Goal: Information Seeking & Learning: Learn about a topic

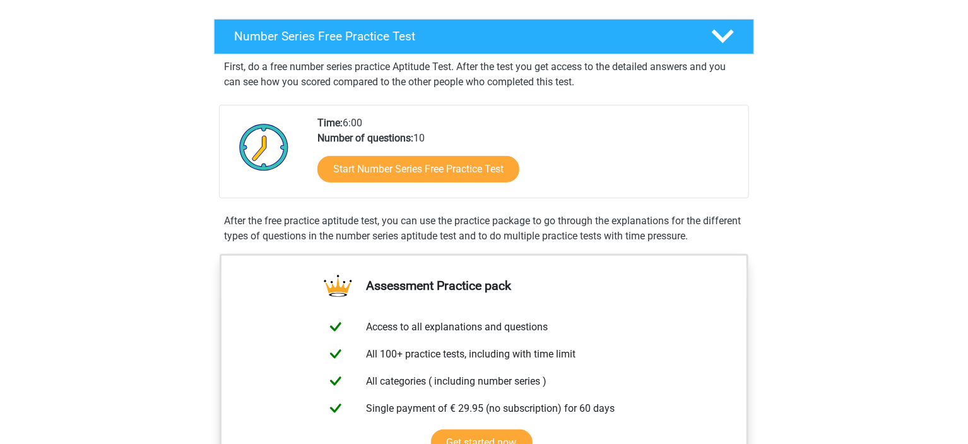
scroll to position [252, 0]
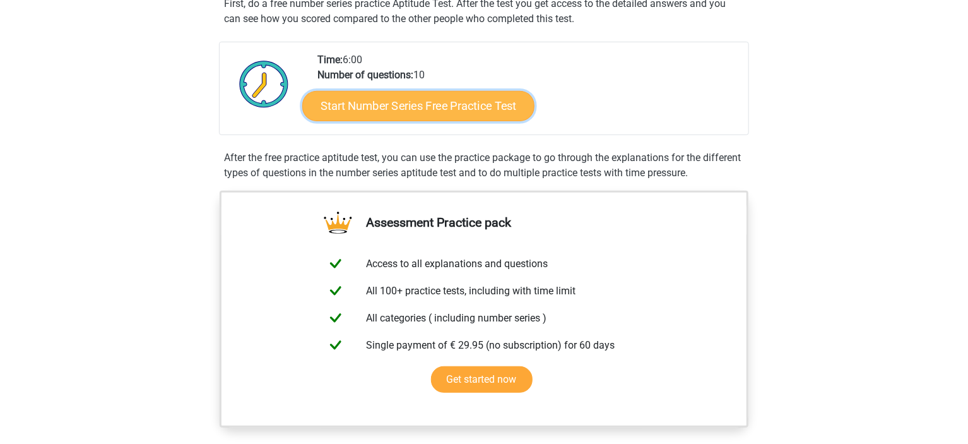
click at [428, 107] on link "Start Number Series Free Practice Test" at bounding box center [418, 105] width 232 height 30
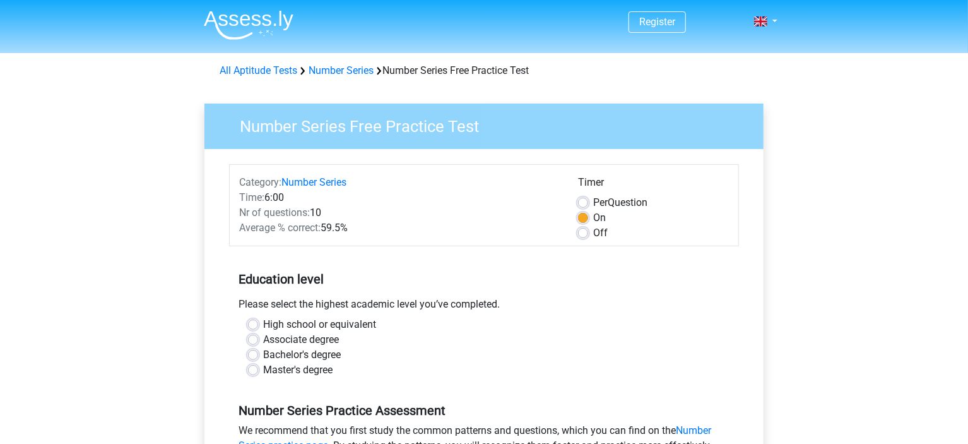
click at [591, 206] on div "Per Question" at bounding box center [653, 202] width 151 height 15
click at [593, 229] on label "Off" at bounding box center [600, 232] width 15 height 15
click at [588, 229] on input "Off" at bounding box center [583, 231] width 10 height 13
radio input "true"
click at [593, 218] on label "On" at bounding box center [599, 217] width 13 height 15
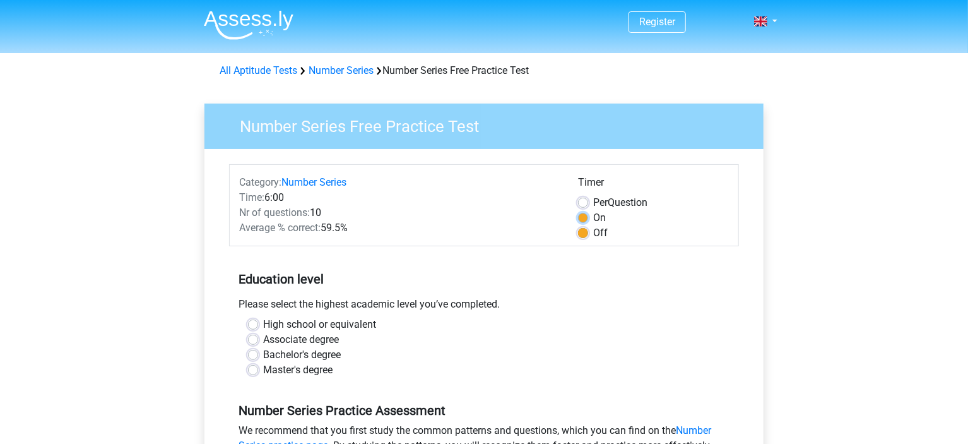
click at [582, 218] on input "On" at bounding box center [583, 216] width 10 height 13
radio input "true"
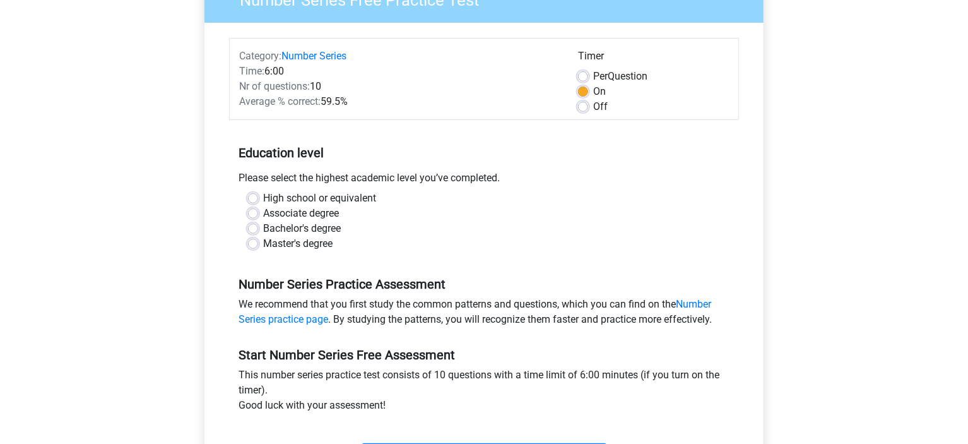
click at [261, 194] on div "High school or equivalent" at bounding box center [484, 198] width 472 height 15
click at [258, 233] on div "Bachelor's degree" at bounding box center [484, 228] width 472 height 15
click at [263, 244] on label "Master's degree" at bounding box center [297, 243] width 69 height 15
click at [256, 244] on input "Master's degree" at bounding box center [253, 242] width 10 height 13
radio input "true"
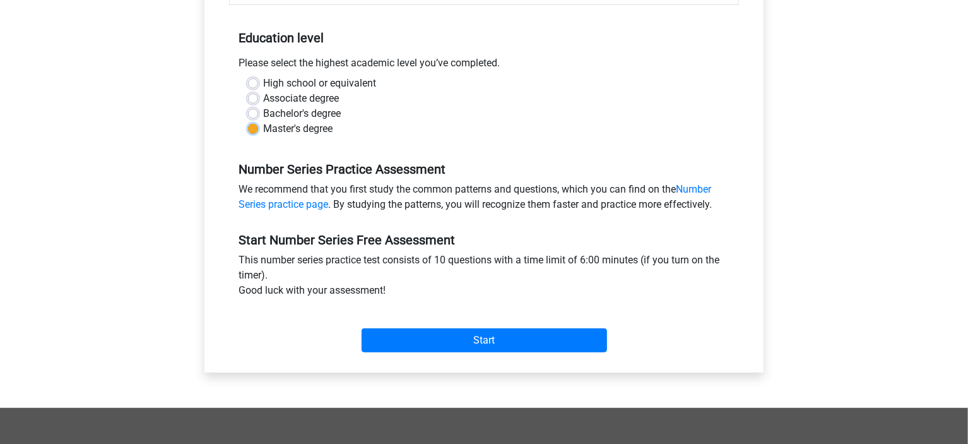
scroll to position [252, 0]
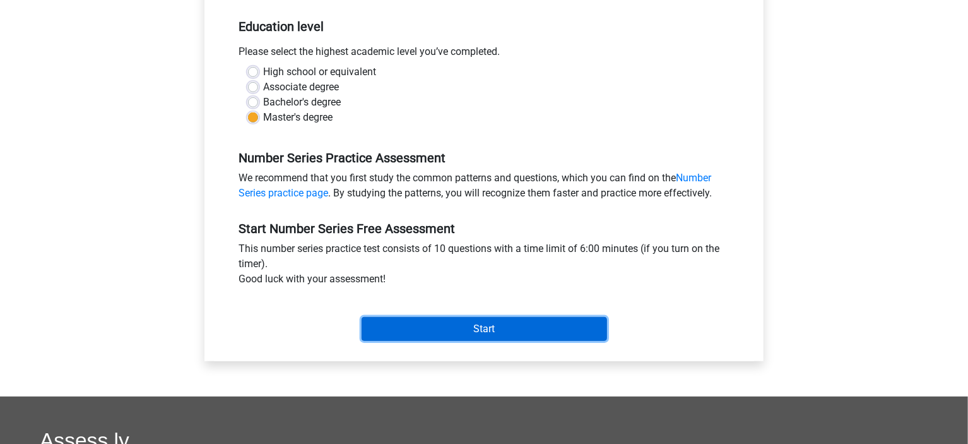
click at [427, 329] on input "Start" at bounding box center [484, 329] width 245 height 24
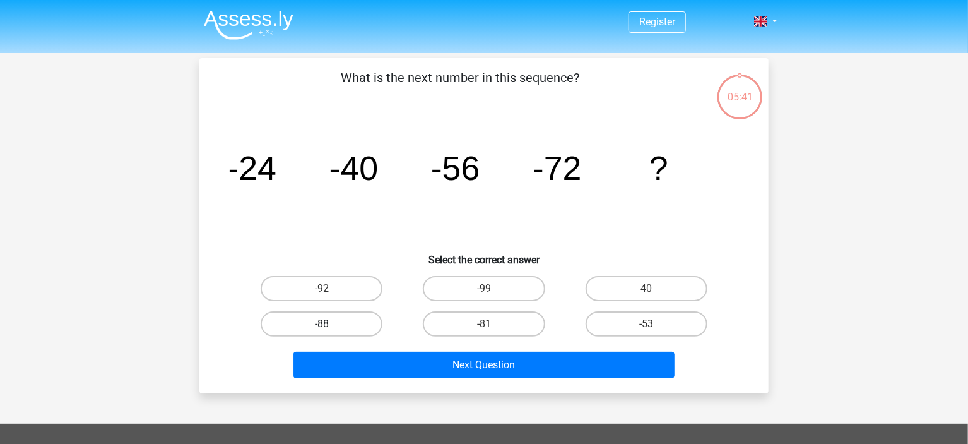
click at [360, 321] on label "-88" at bounding box center [322, 323] width 122 height 25
click at [330, 324] on input "-88" at bounding box center [326, 328] width 8 height 8
radio input "true"
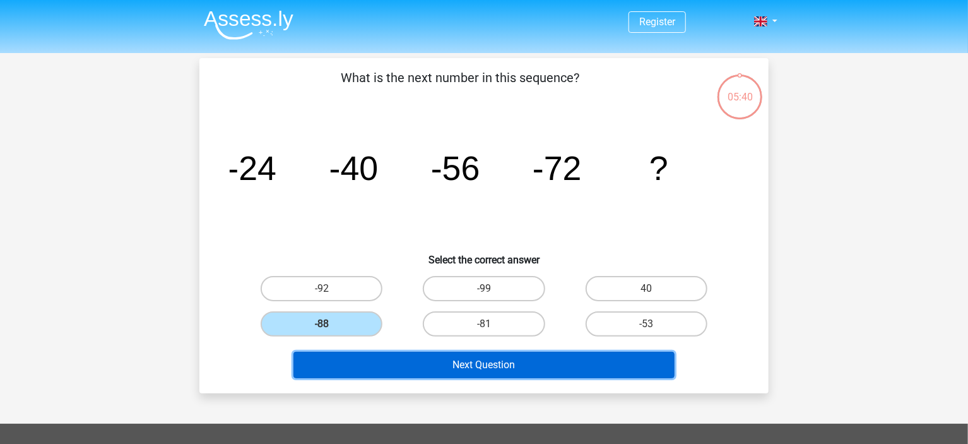
click at [439, 369] on button "Next Question" at bounding box center [484, 364] width 382 height 27
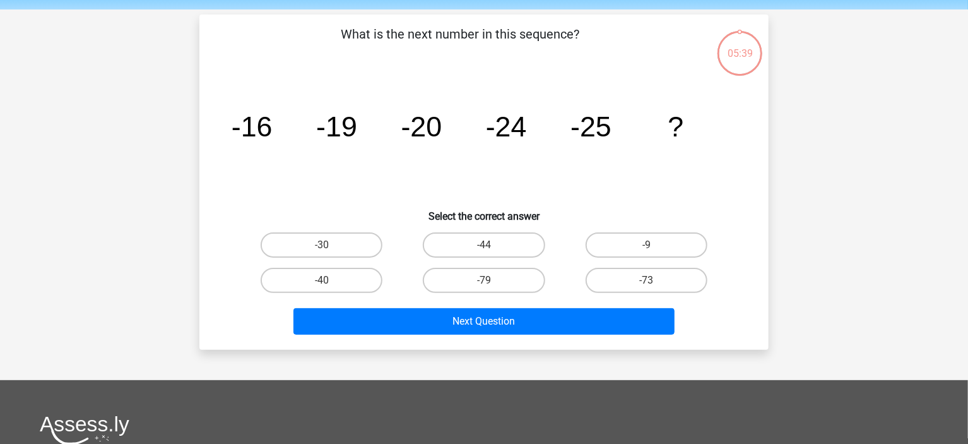
scroll to position [57, 0]
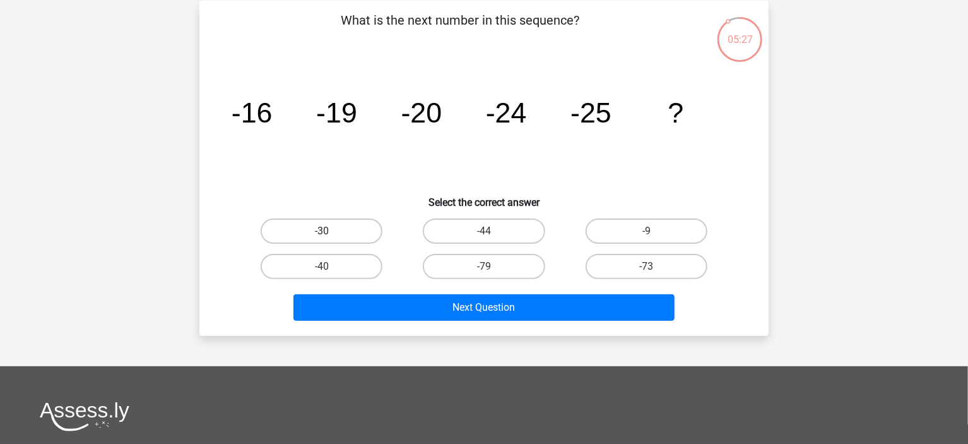
click at [345, 226] on label "-30" at bounding box center [322, 230] width 122 height 25
click at [330, 231] on input "-30" at bounding box center [326, 235] width 8 height 8
radio input "true"
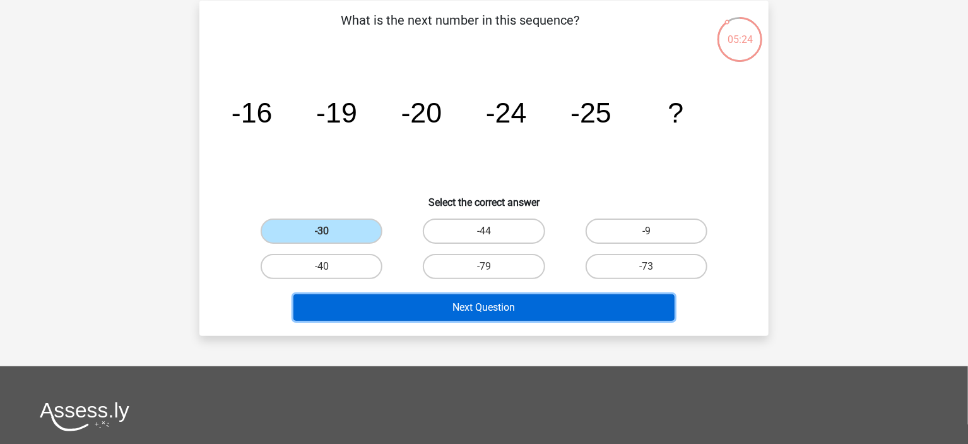
click at [408, 307] on button "Next Question" at bounding box center [484, 307] width 382 height 27
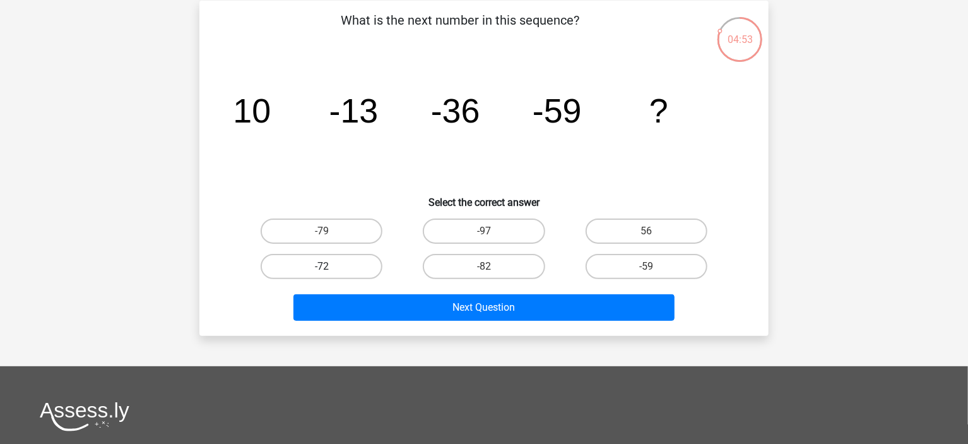
click at [353, 254] on label "-72" at bounding box center [322, 266] width 122 height 25
click at [330, 266] on input "-72" at bounding box center [326, 270] width 8 height 8
radio input "true"
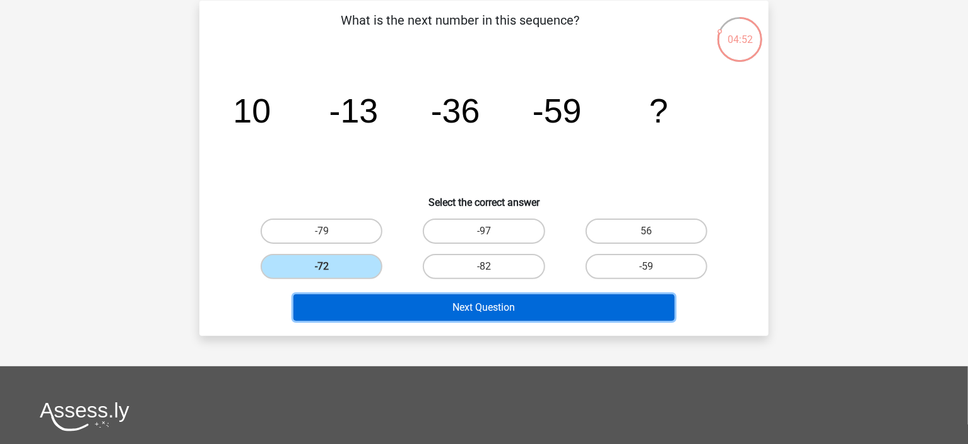
click at [382, 300] on button "Next Question" at bounding box center [484, 307] width 382 height 27
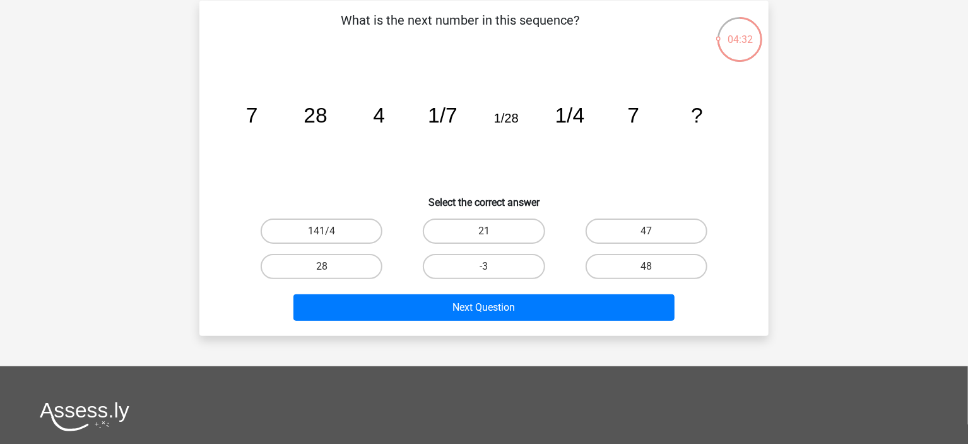
click at [258, 119] on tspan "28" at bounding box center [252, 114] width 12 height 23
click at [257, 122] on tspan "7" at bounding box center [252, 114] width 12 height 23
click at [386, 115] on icon "image/svg+xml 7 28 4 1/7 1/28 1/4 7 ?" at bounding box center [484, 122] width 509 height 127
click at [258, 117] on tspan "4" at bounding box center [252, 114] width 12 height 23
click at [258, 119] on tspan "1/7" at bounding box center [252, 114] width 12 height 23
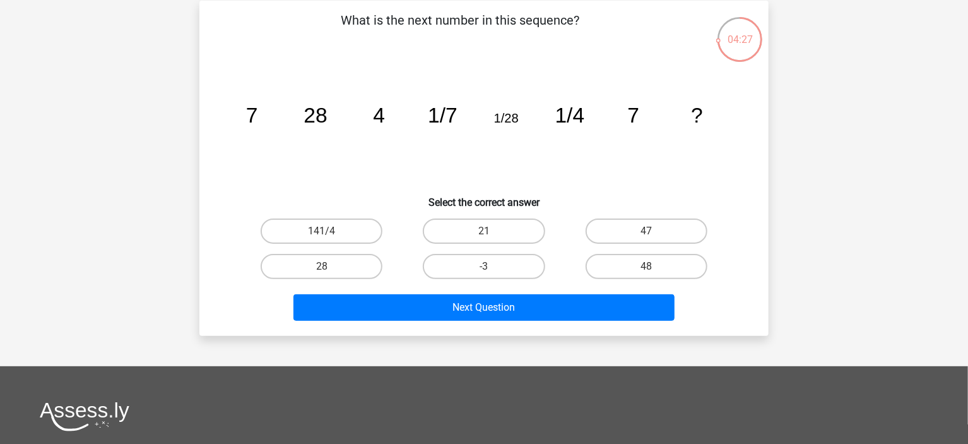
click at [386, 115] on icon "image/svg+xml 7 28 4 1/7 1/28 1/4 7 ?" at bounding box center [484, 122] width 509 height 127
click at [258, 116] on tspan "1/28" at bounding box center [252, 114] width 12 height 23
click at [258, 122] on tspan "1/28" at bounding box center [252, 114] width 12 height 23
click at [258, 115] on tspan "1/7" at bounding box center [252, 114] width 12 height 23
click at [258, 122] on tspan "1/4" at bounding box center [252, 114] width 12 height 23
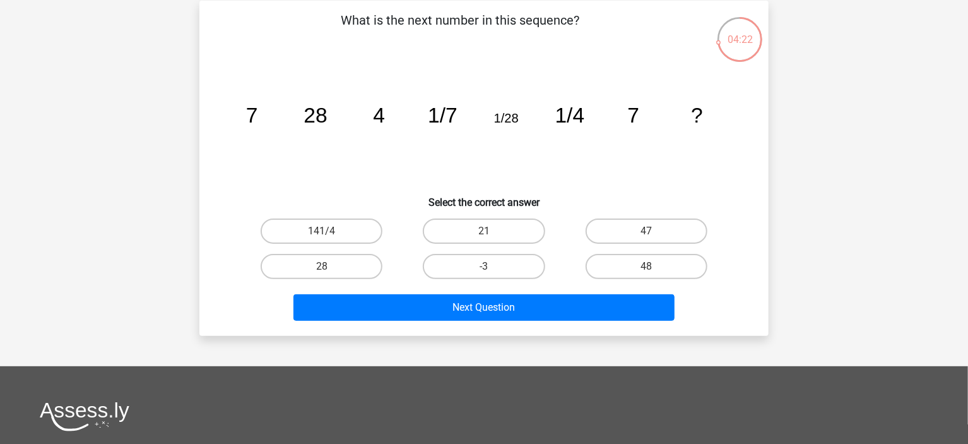
click at [258, 122] on tspan "1/4" at bounding box center [252, 114] width 12 height 23
click at [347, 258] on label "28" at bounding box center [322, 266] width 122 height 25
click at [330, 266] on input "28" at bounding box center [326, 270] width 8 height 8
radio input "true"
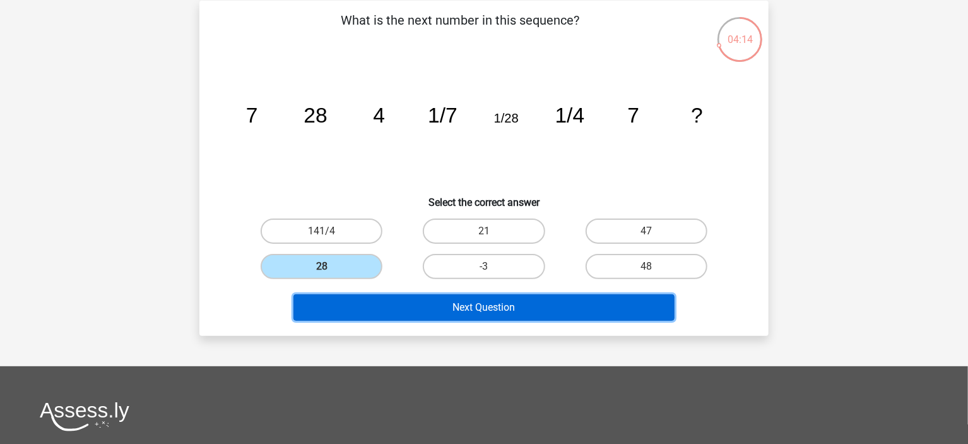
click at [416, 317] on button "Next Question" at bounding box center [484, 307] width 382 height 27
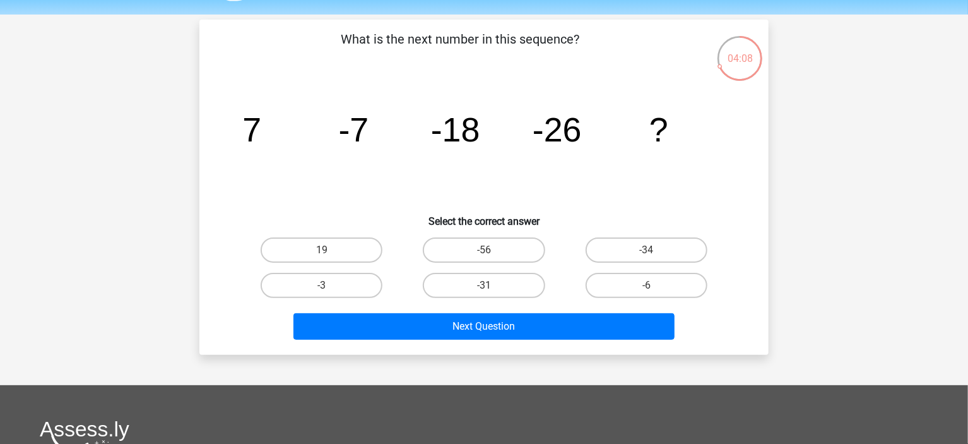
scroll to position [39, 0]
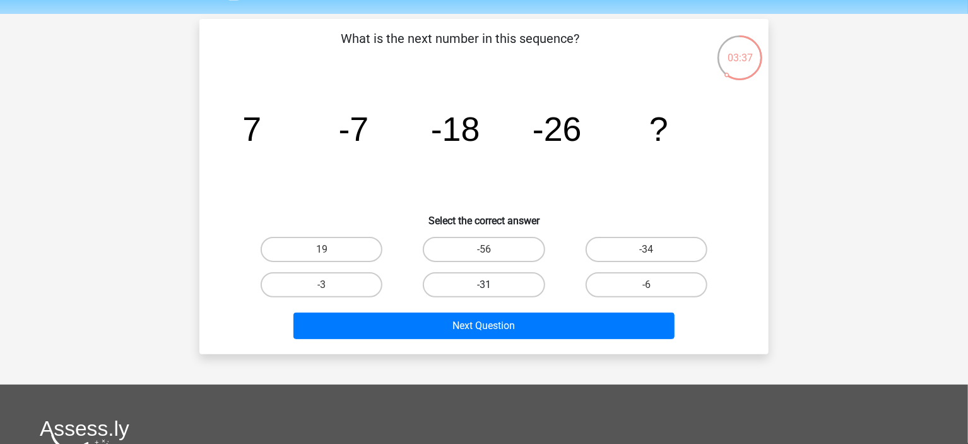
click at [476, 288] on label "-31" at bounding box center [484, 284] width 122 height 25
click at [484, 288] on input "-31" at bounding box center [488, 289] width 8 height 8
radio input "true"
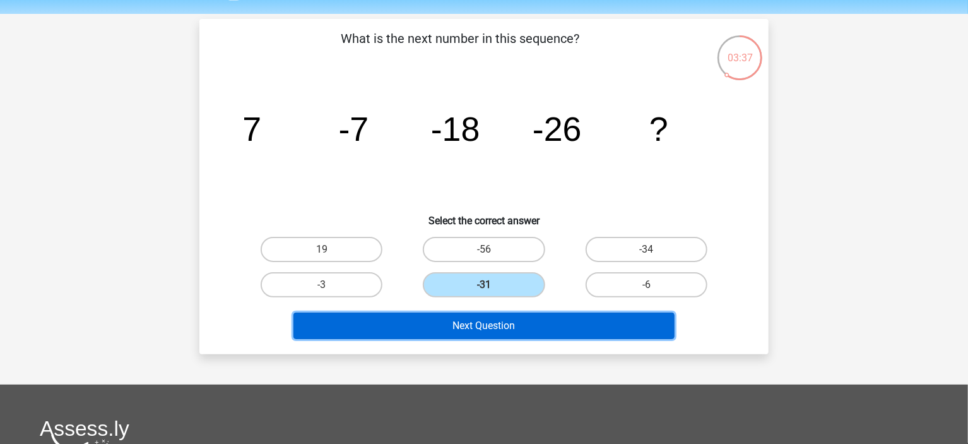
click at [454, 324] on button "Next Question" at bounding box center [484, 325] width 382 height 27
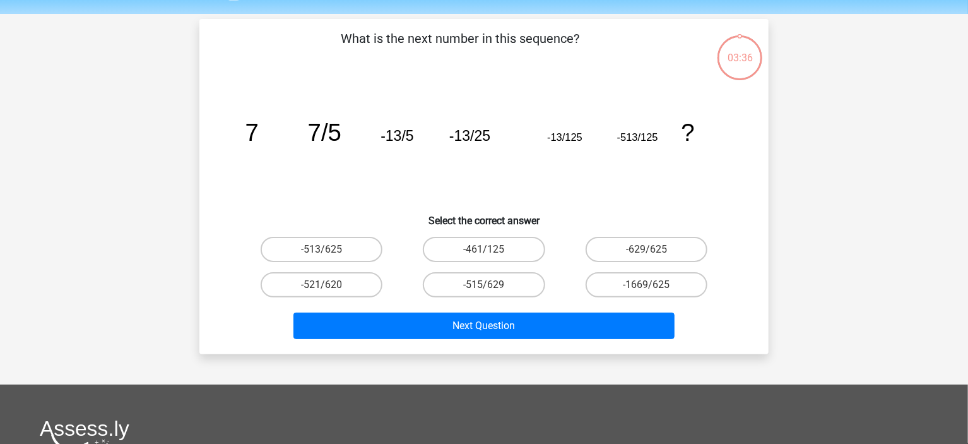
scroll to position [57, 0]
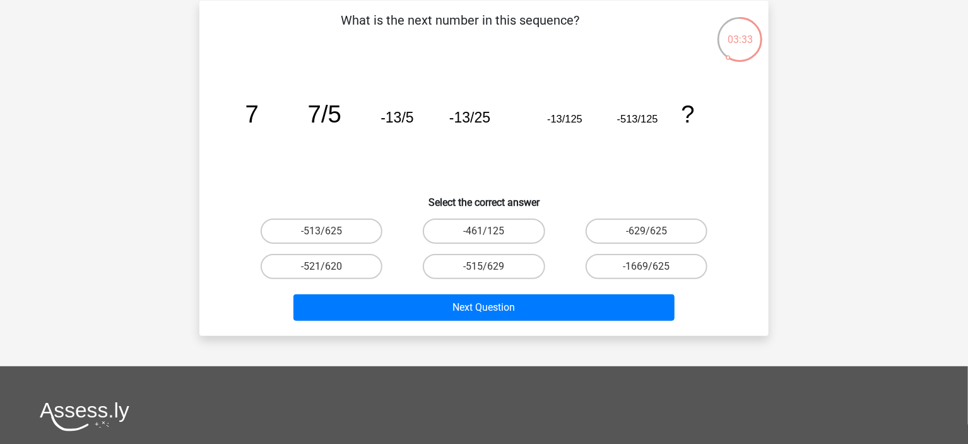
click at [726, 57] on circle at bounding box center [728, 58] width 5 height 5
click at [259, 118] on tspan "-13/5" at bounding box center [251, 113] width 13 height 27
click at [610, 218] on label "-629/625" at bounding box center [647, 230] width 122 height 25
click at [646, 231] on input "-629/625" at bounding box center [650, 235] width 8 height 8
radio input "true"
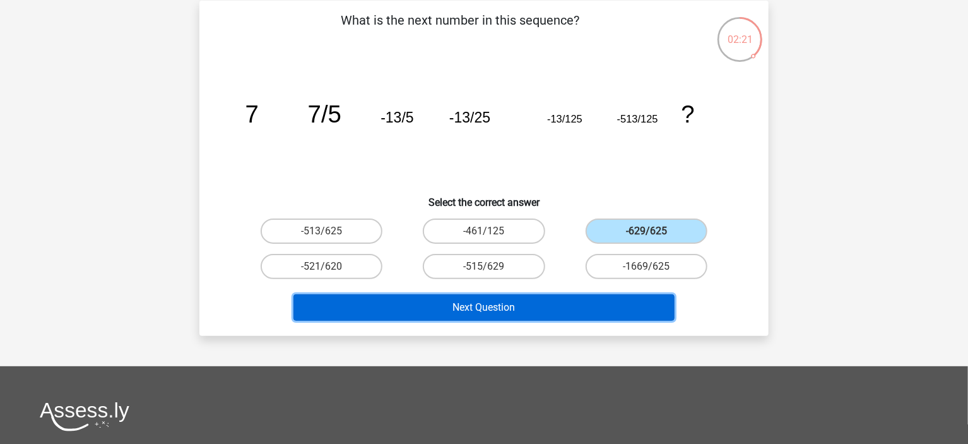
click at [551, 305] on button "Next Question" at bounding box center [484, 307] width 382 height 27
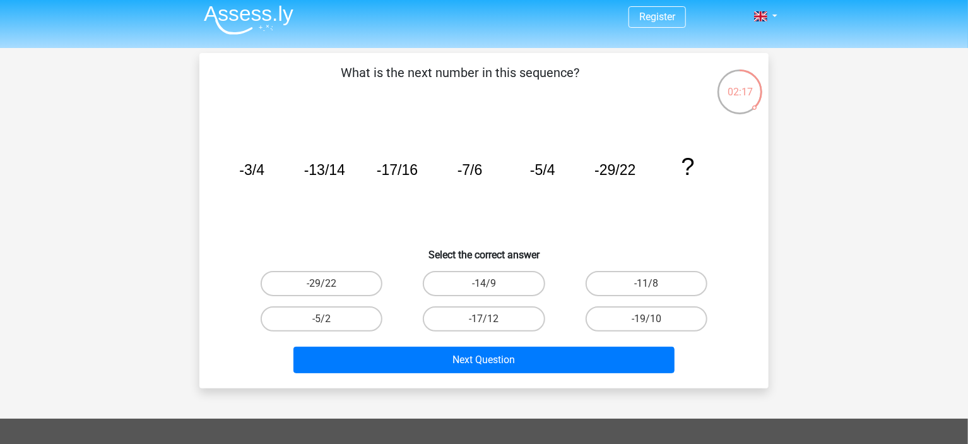
scroll to position [0, 0]
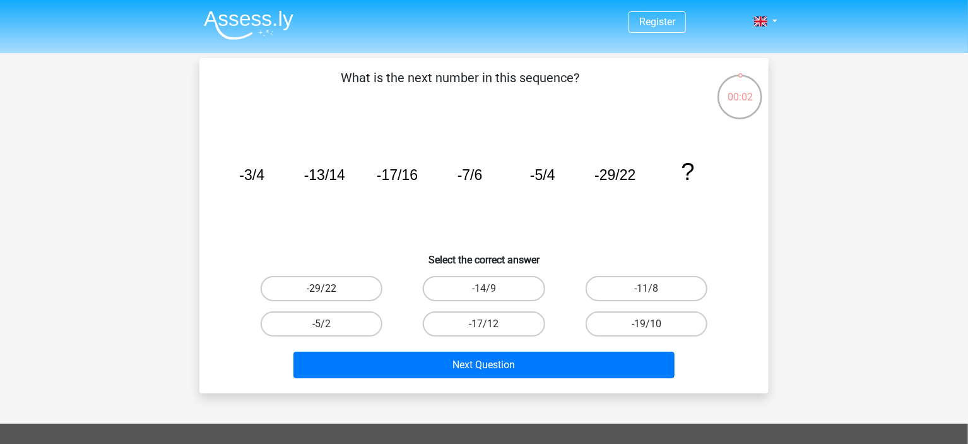
click at [365, 286] on label "-29/22" at bounding box center [322, 288] width 122 height 25
click at [330, 288] on input "-29/22" at bounding box center [326, 292] width 8 height 8
radio input "true"
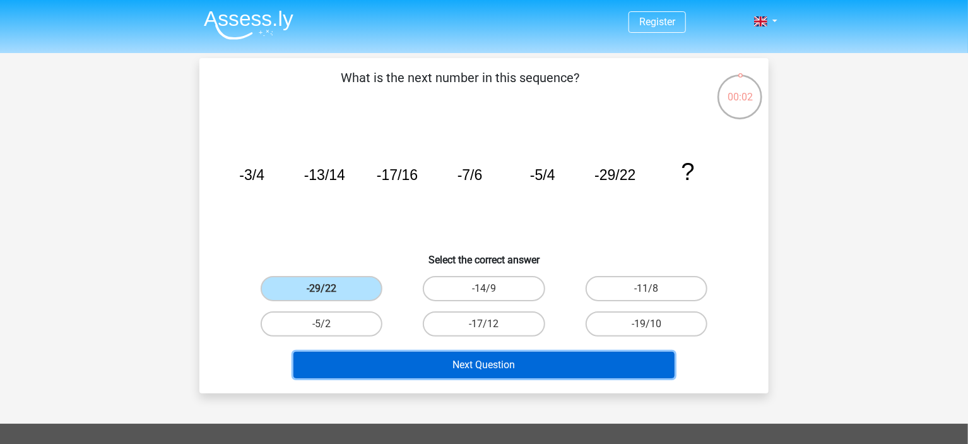
click at [426, 362] on button "Next Question" at bounding box center [484, 364] width 382 height 27
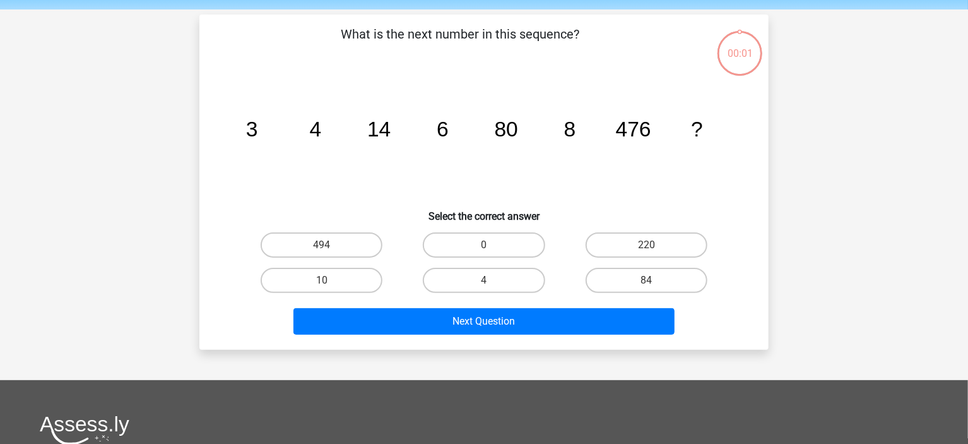
scroll to position [57, 0]
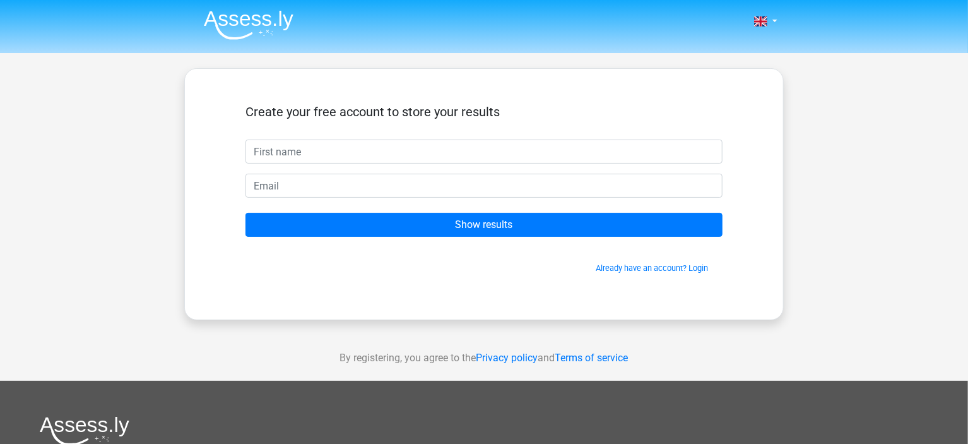
click at [500, 148] on input "text" at bounding box center [483, 151] width 477 height 24
type input "htththt"
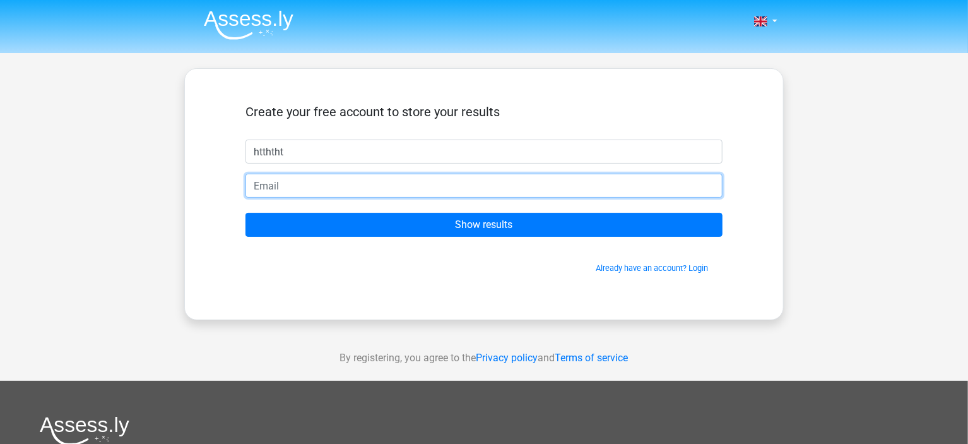
click at [403, 184] on input "email" at bounding box center [483, 186] width 477 height 24
type input "[EMAIL_ADDRESS][DOMAIN_NAME]"
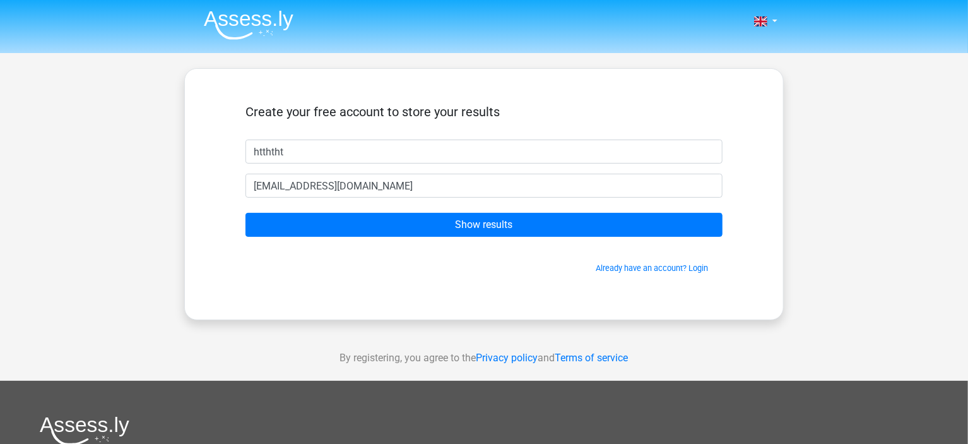
click at [363, 209] on form "Create your free account to store your results htththt [EMAIL_ADDRESS][DOMAIN_N…" at bounding box center [483, 189] width 477 height 170
click at [363, 208] on form "Create your free account to store your results htththt [EMAIL_ADDRESS][DOMAIN_N…" at bounding box center [483, 189] width 477 height 170
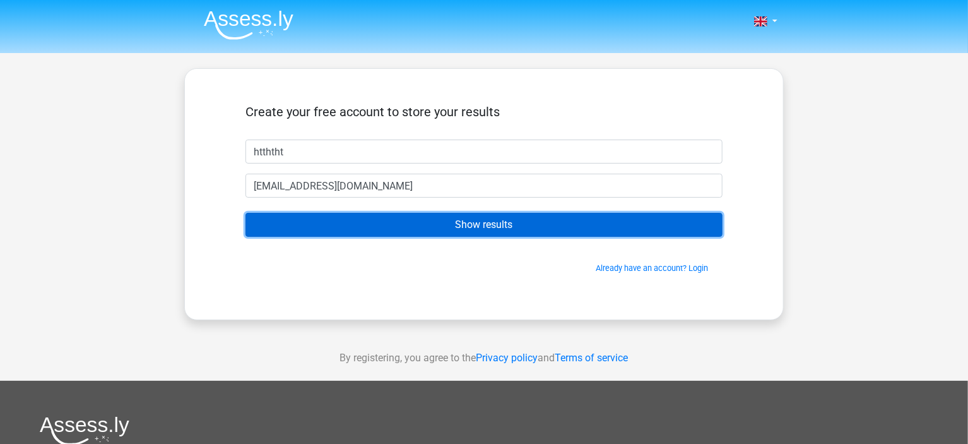
click at [363, 221] on input "Show results" at bounding box center [483, 225] width 477 height 24
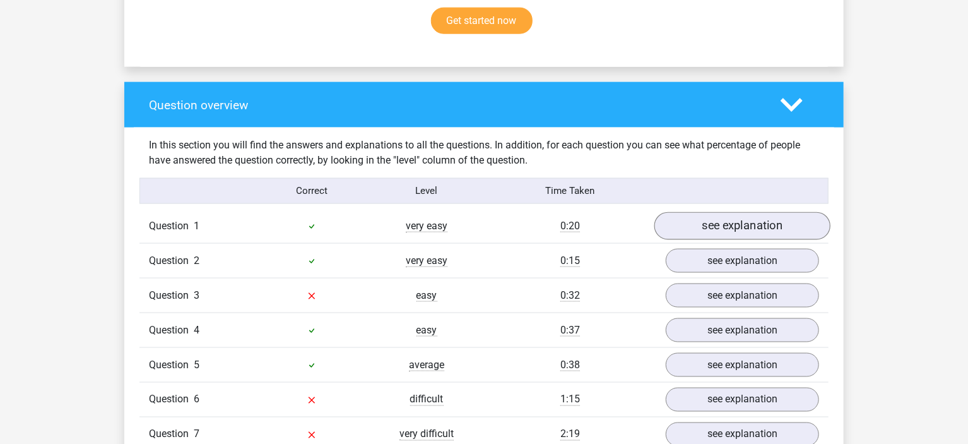
scroll to position [898, 0]
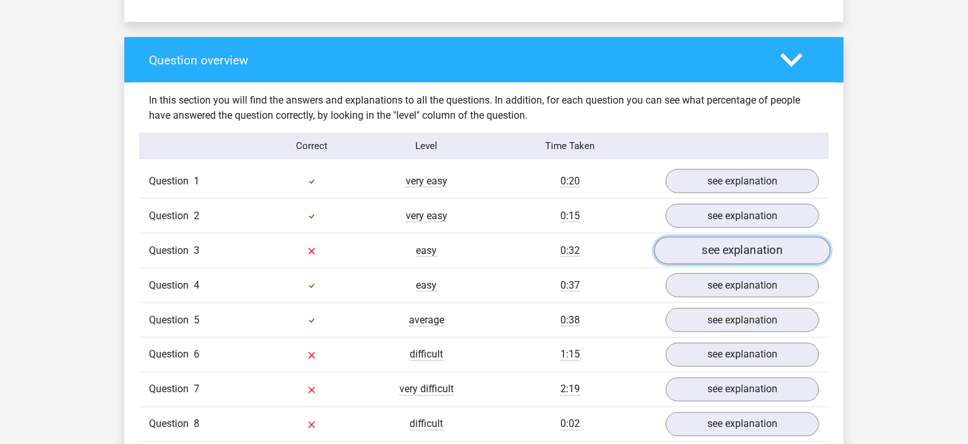
click at [704, 259] on link "see explanation" at bounding box center [742, 251] width 176 height 28
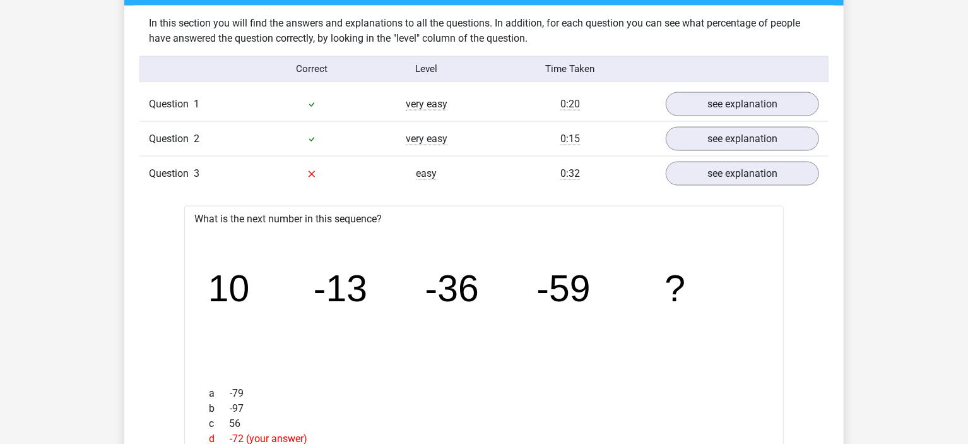
scroll to position [981, 0]
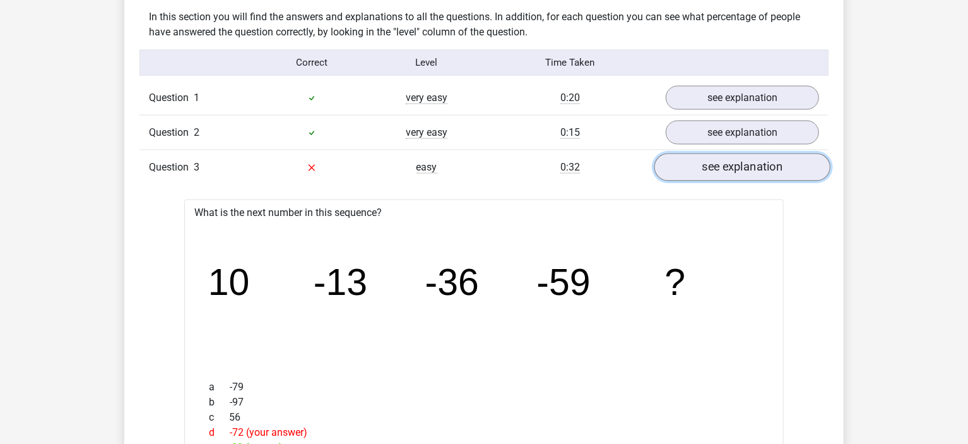
click at [729, 174] on link "see explanation" at bounding box center [742, 167] width 176 height 28
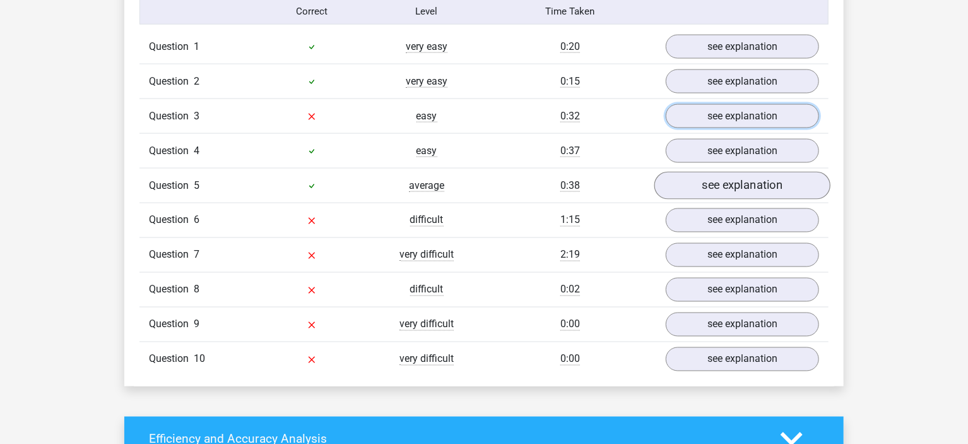
scroll to position [1031, 0]
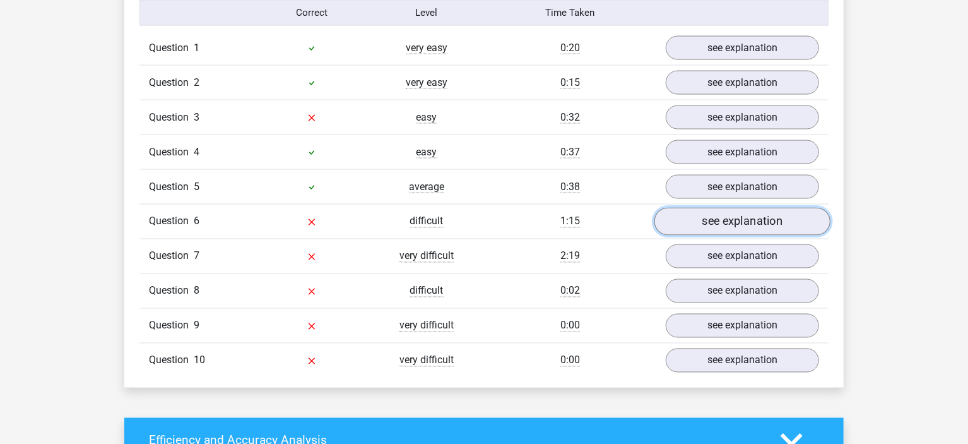
click at [691, 221] on link "see explanation" at bounding box center [742, 222] width 176 height 28
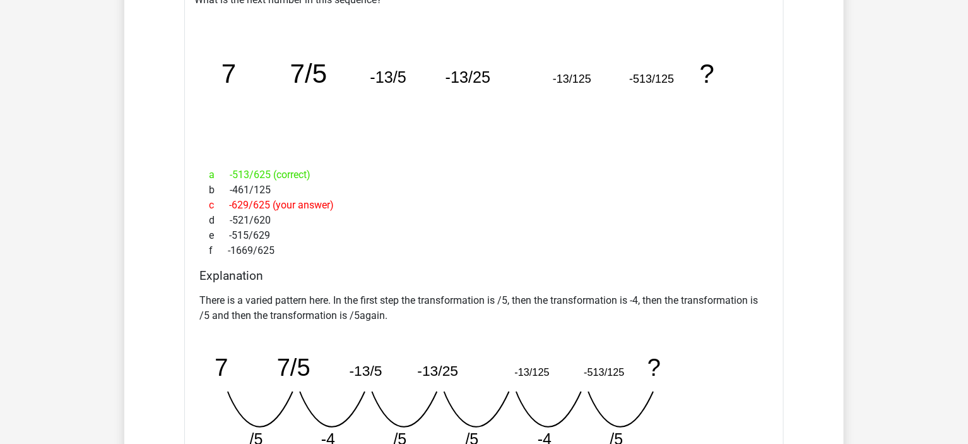
scroll to position [1328, 0]
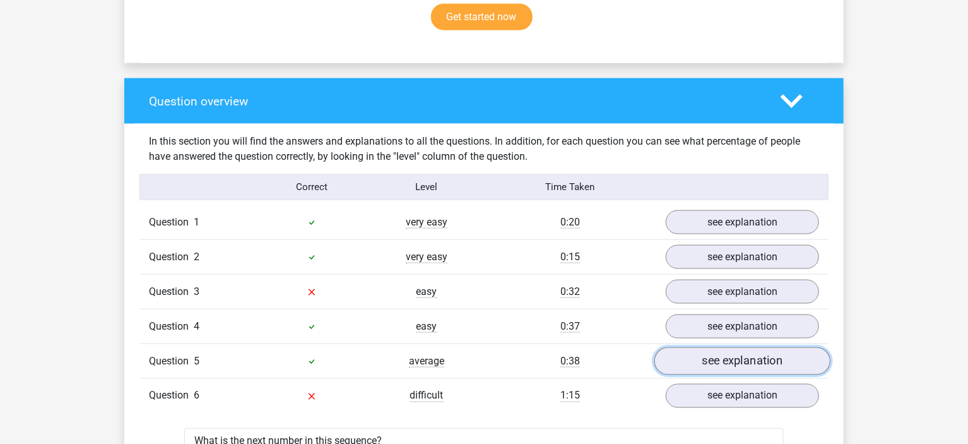
click at [717, 367] on link "see explanation" at bounding box center [742, 361] width 176 height 28
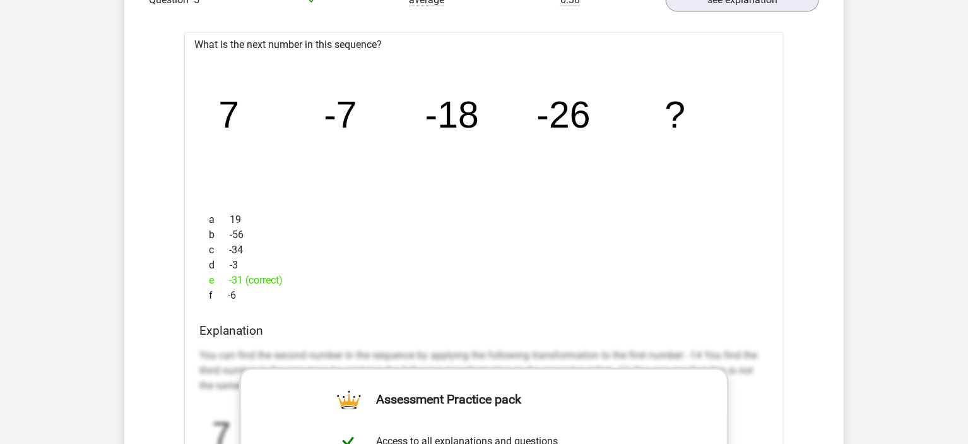
click at [712, 318] on div "What is the next number in this sequence? image/svg+xml 7 -7 -18 -26 ? a 19 b -…" at bounding box center [483, 406] width 599 height 748
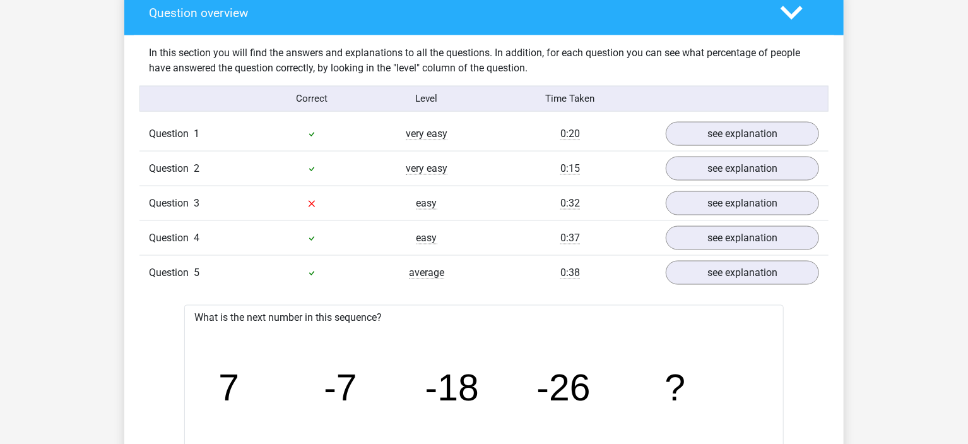
scroll to position [932, 0]
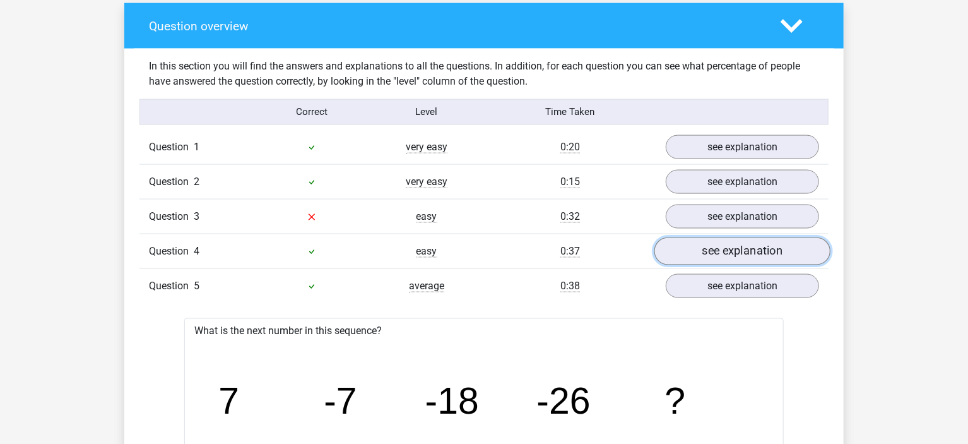
click at [730, 261] on link "see explanation" at bounding box center [742, 251] width 176 height 28
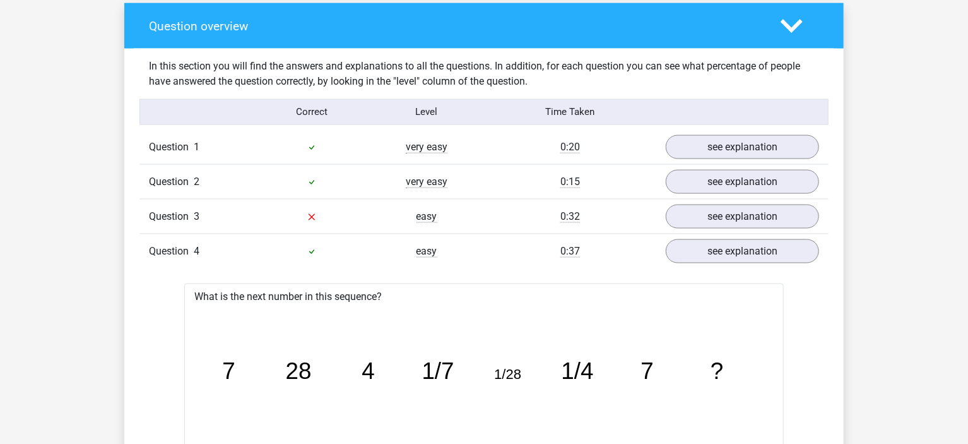
click at [698, 192] on div "Question 2 very easy 0:15 see explanation" at bounding box center [483, 181] width 689 height 35
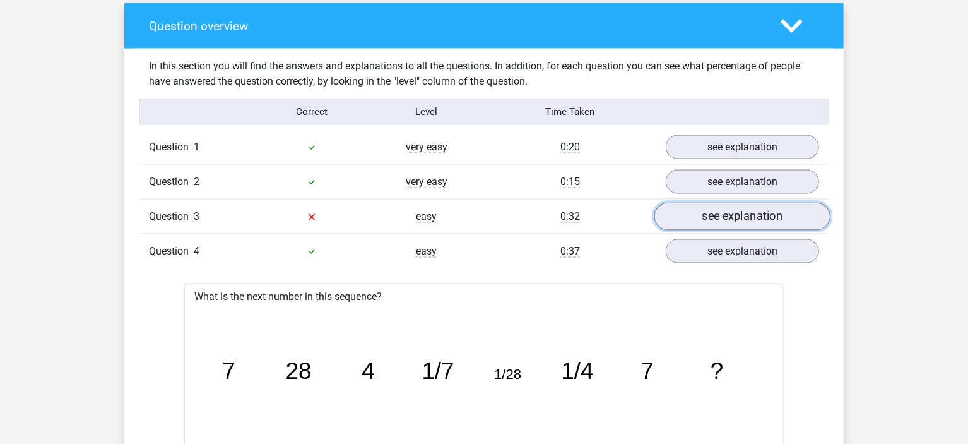
click at [703, 205] on link "see explanation" at bounding box center [742, 217] width 176 height 28
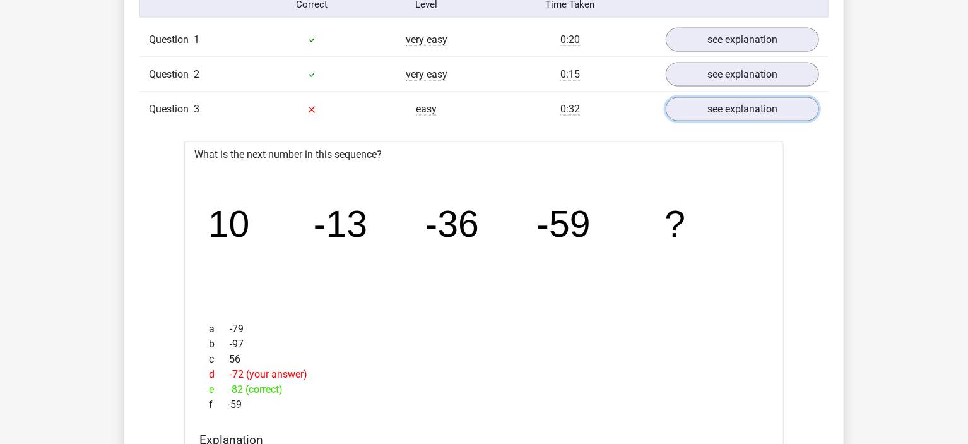
scroll to position [1007, 0]
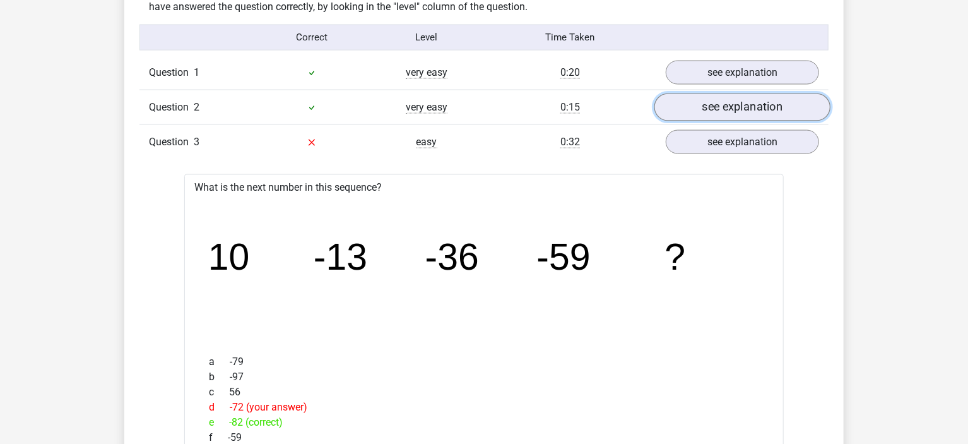
click at [716, 95] on link "see explanation" at bounding box center [742, 107] width 176 height 28
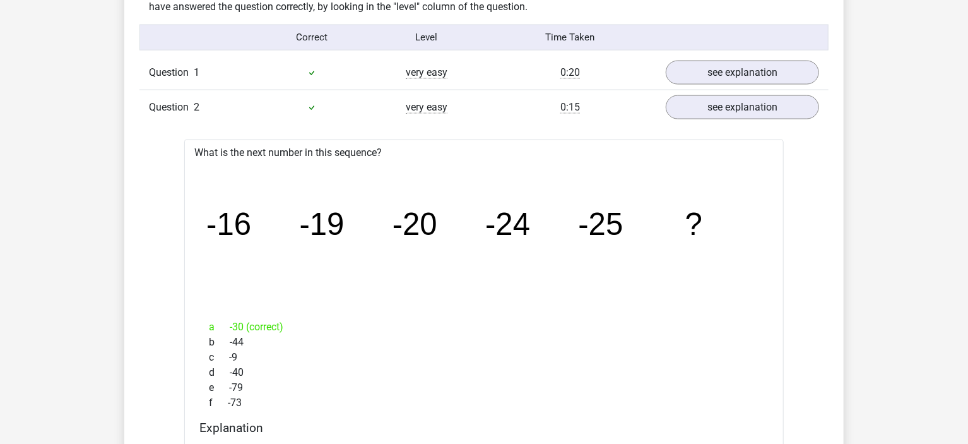
click at [712, 119] on div "Question 2 very easy 0:15 see explanation" at bounding box center [483, 107] width 689 height 35
click at [711, 113] on link "see explanation" at bounding box center [742, 107] width 176 height 28
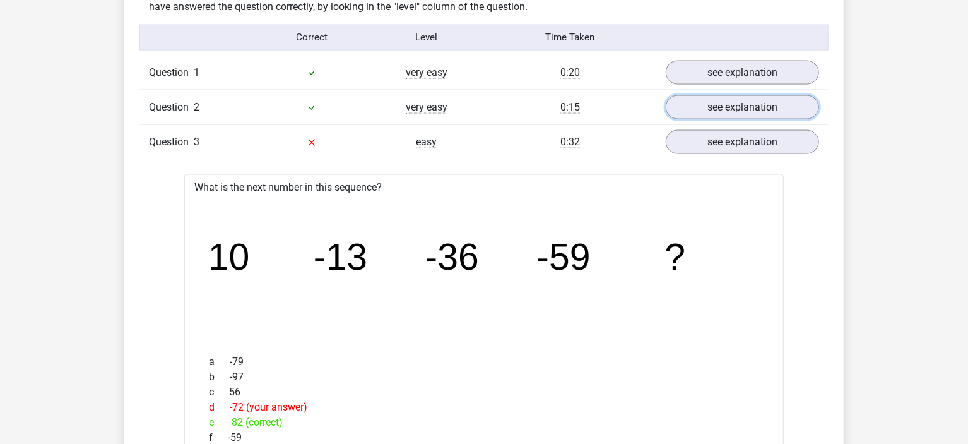
drag, startPoint x: 711, startPoint y: 113, endPoint x: 709, endPoint y: 154, distance: 41.1
drag, startPoint x: 709, startPoint y: 154, endPoint x: 705, endPoint y: 145, distance: 10.2
click at [705, 145] on link "see explanation" at bounding box center [742, 142] width 176 height 28
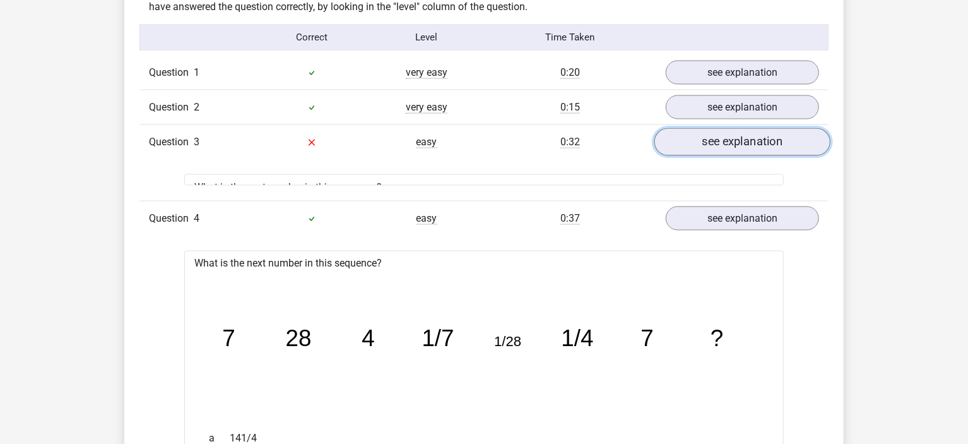
click at [705, 145] on link "see explanation" at bounding box center [742, 142] width 176 height 28
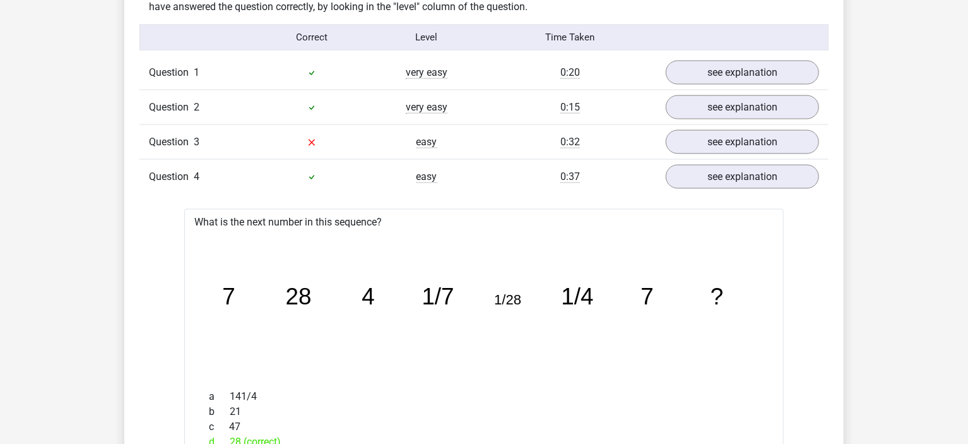
click at [708, 191] on div "Question 4 easy 0:37 see explanation" at bounding box center [483, 176] width 689 height 35
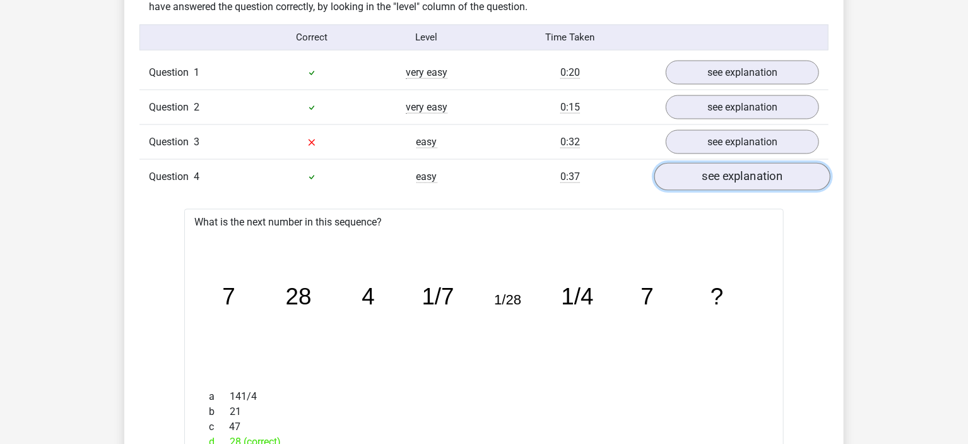
click at [706, 180] on link "see explanation" at bounding box center [742, 177] width 176 height 28
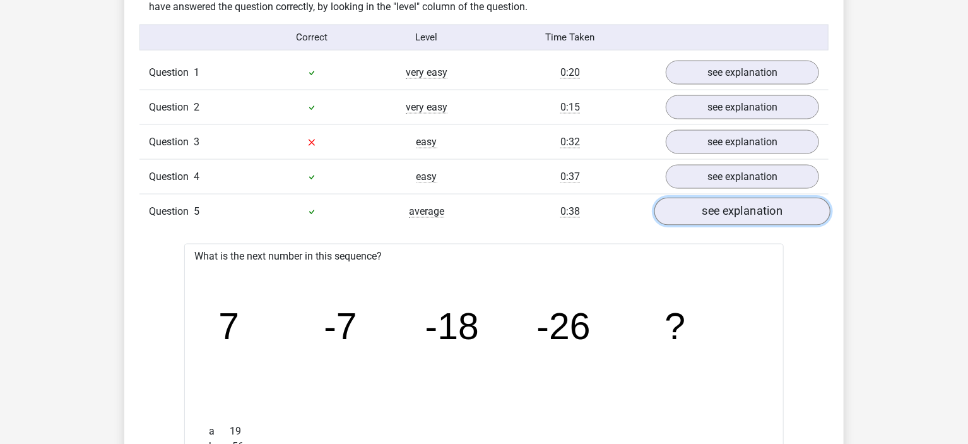
click at [711, 208] on link "see explanation" at bounding box center [742, 212] width 176 height 28
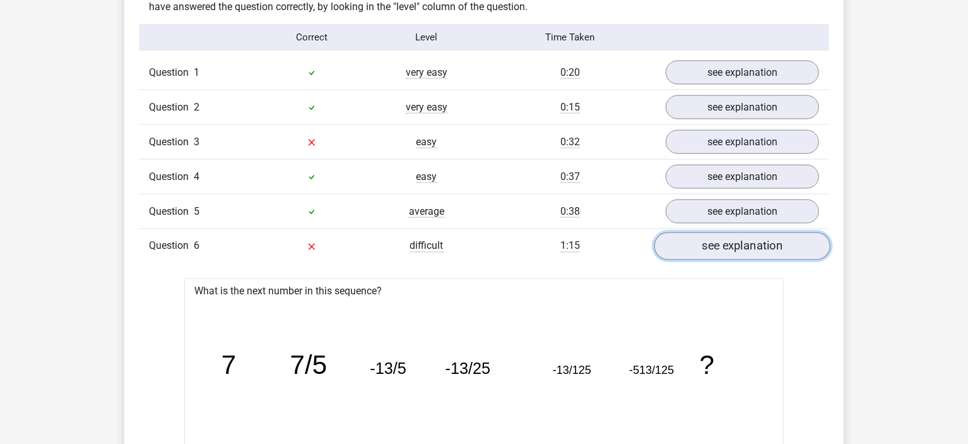
click at [709, 238] on link "see explanation" at bounding box center [742, 246] width 176 height 28
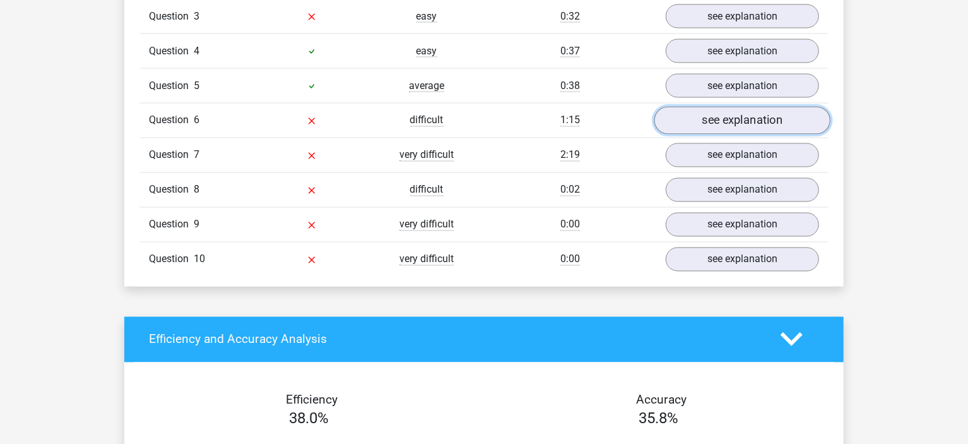
scroll to position [1148, 0]
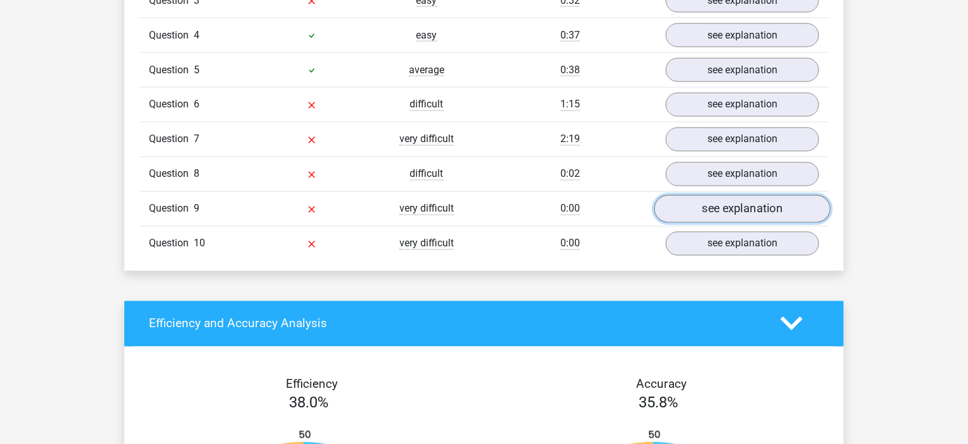
click at [692, 200] on link "see explanation" at bounding box center [742, 209] width 176 height 28
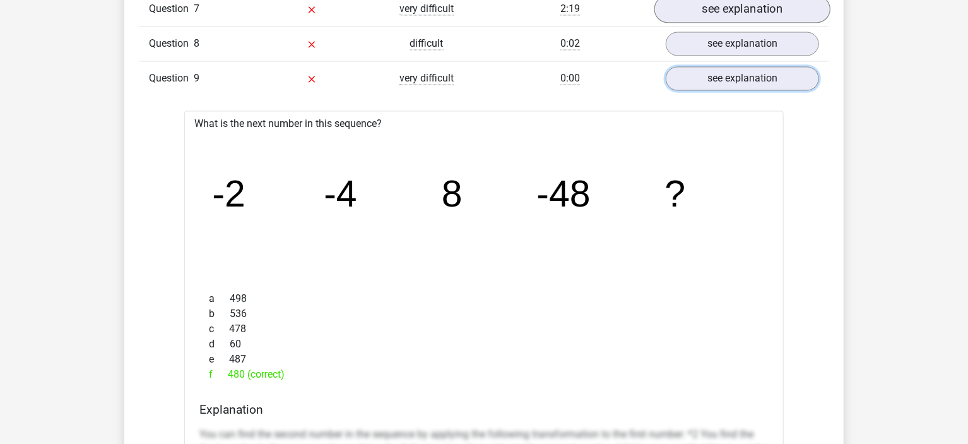
scroll to position [1278, 0]
click at [702, 61] on div "Question 9 very difficult 0:00 see explanation" at bounding box center [483, 78] width 689 height 35
click at [695, 42] on link "see explanation" at bounding box center [742, 44] width 176 height 28
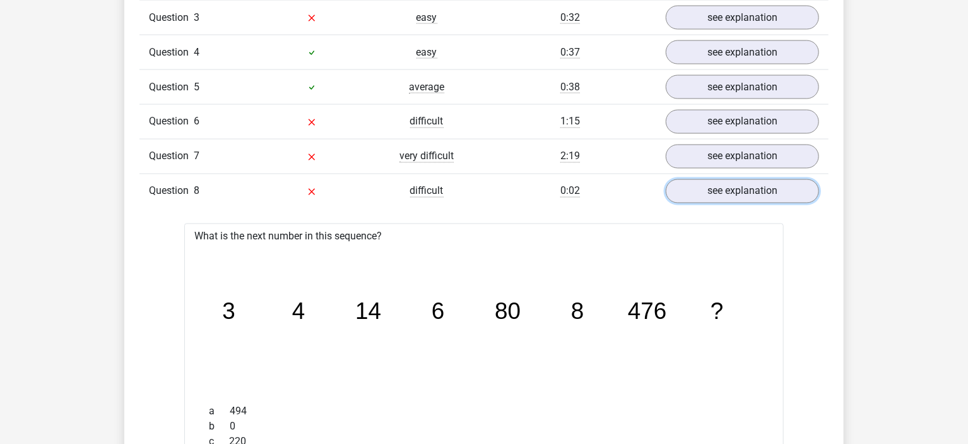
scroll to position [1138, 0]
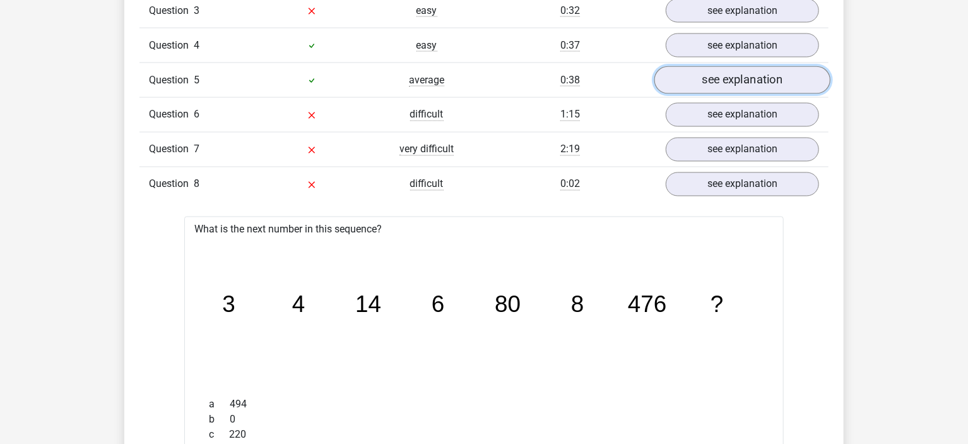
click at [677, 76] on link "see explanation" at bounding box center [742, 80] width 176 height 28
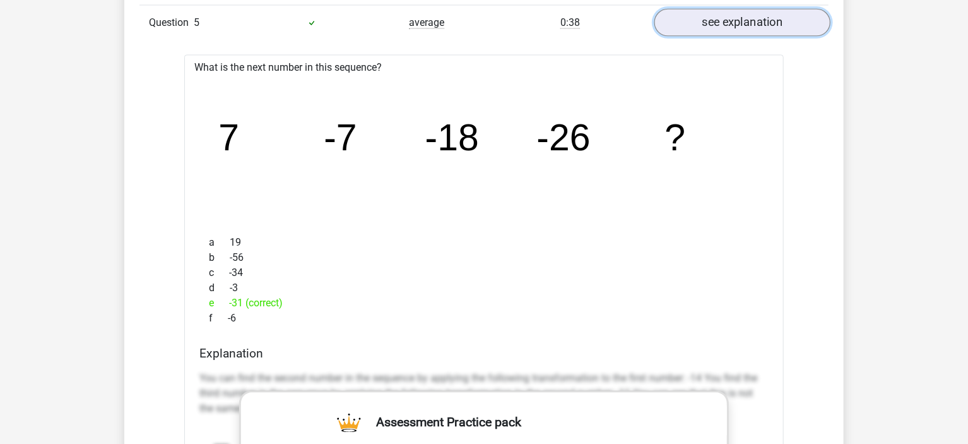
scroll to position [1143, 0]
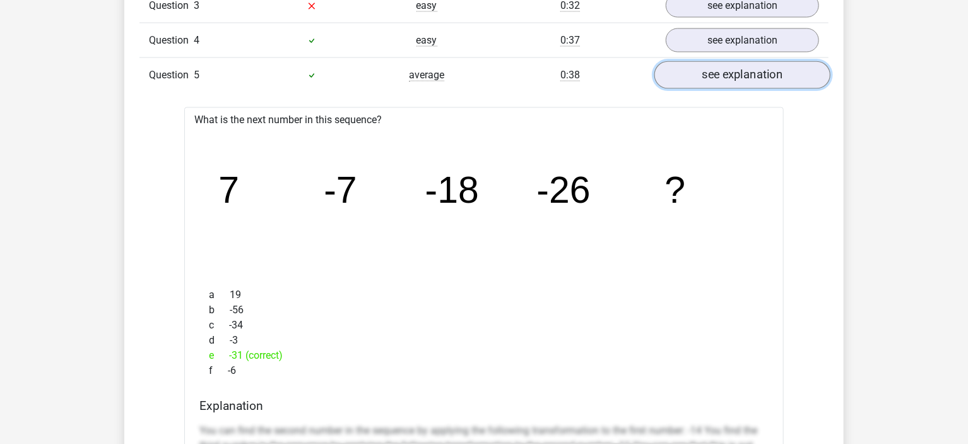
click at [677, 68] on link "see explanation" at bounding box center [742, 75] width 176 height 28
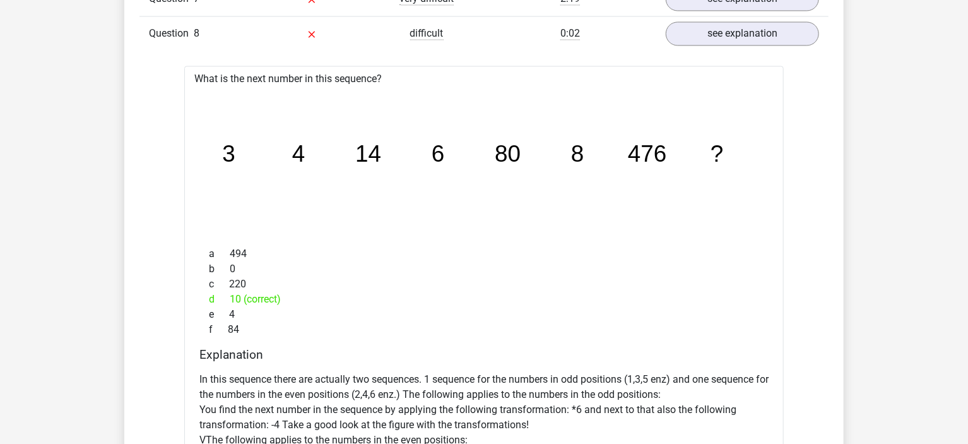
scroll to position [1307, 0]
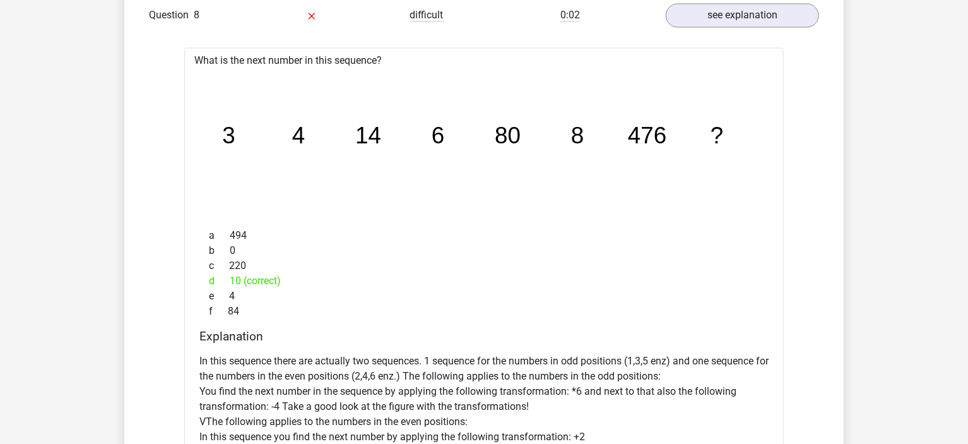
click at [735, 258] on div "c 220" at bounding box center [483, 265] width 569 height 15
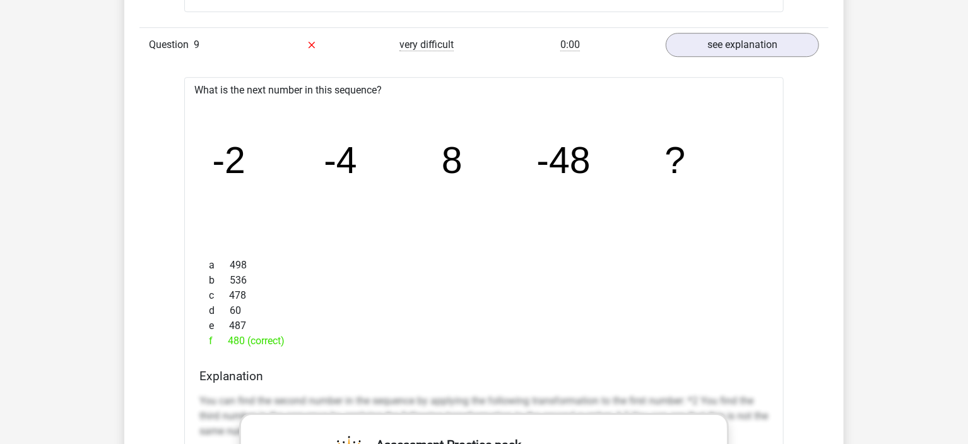
scroll to position [1951, 0]
